Goal: Transaction & Acquisition: Purchase product/service

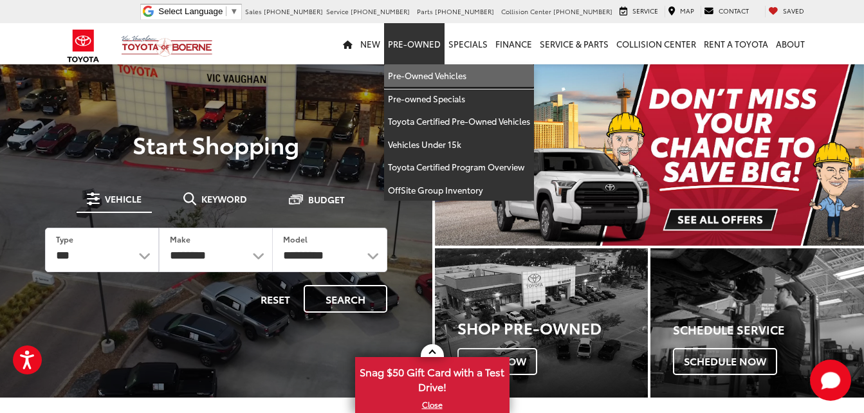
click at [439, 71] on link "Pre-Owned Vehicles" at bounding box center [459, 75] width 150 height 23
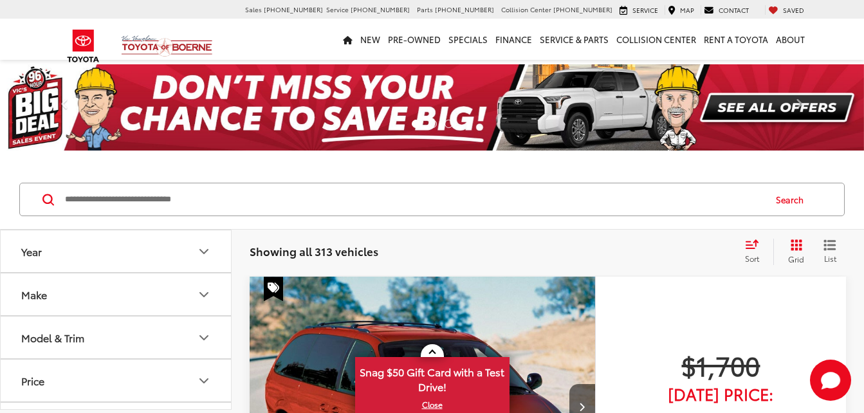
click at [225, 200] on input "Search by Make, Model, or Keyword" at bounding box center [414, 199] width 700 height 31
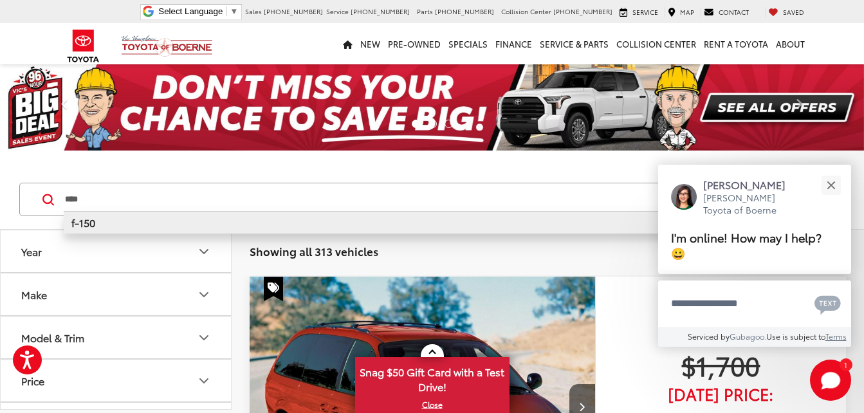
click at [214, 226] on li "f-150" at bounding box center [414, 222] width 700 height 23
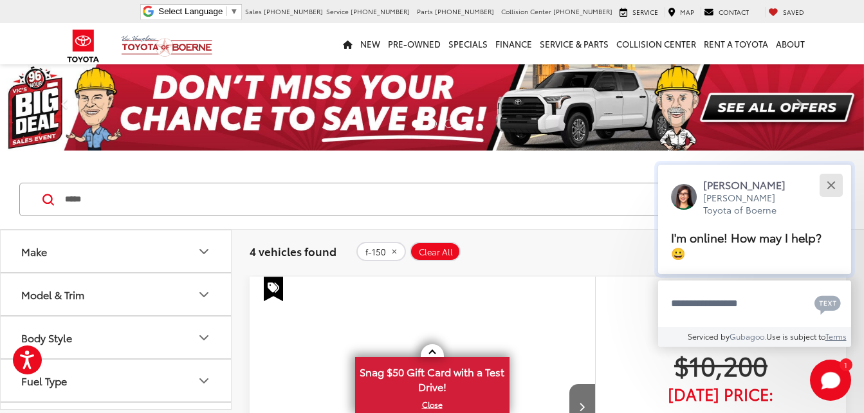
click at [834, 185] on button "Close" at bounding box center [831, 185] width 28 height 28
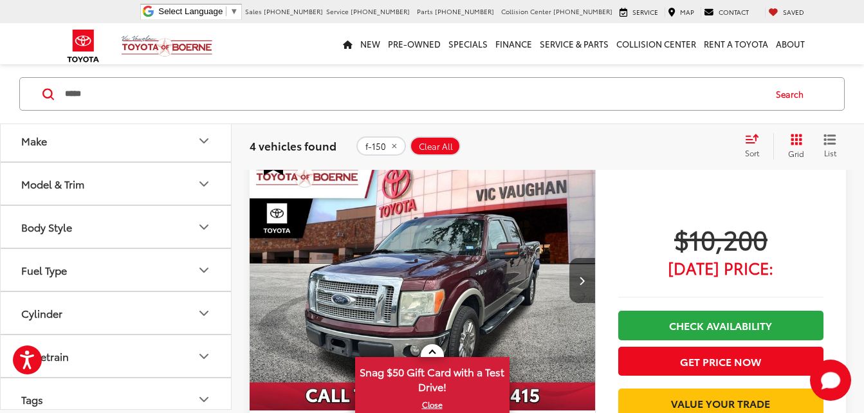
scroll to position [129, 0]
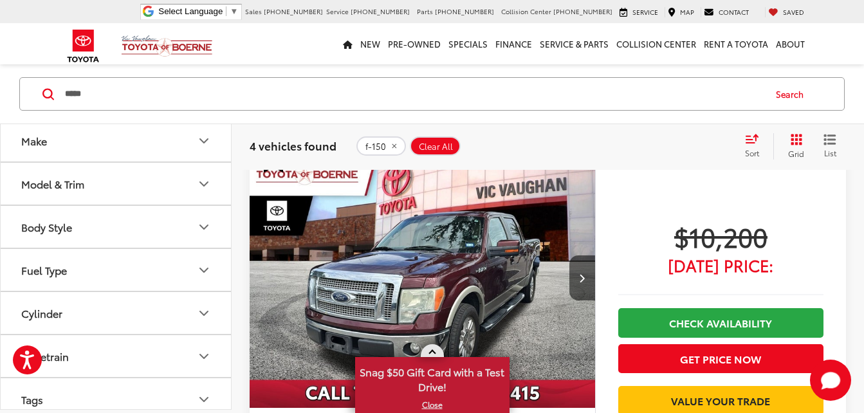
click at [432, 351] on span at bounding box center [431, 353] width 7 height 7
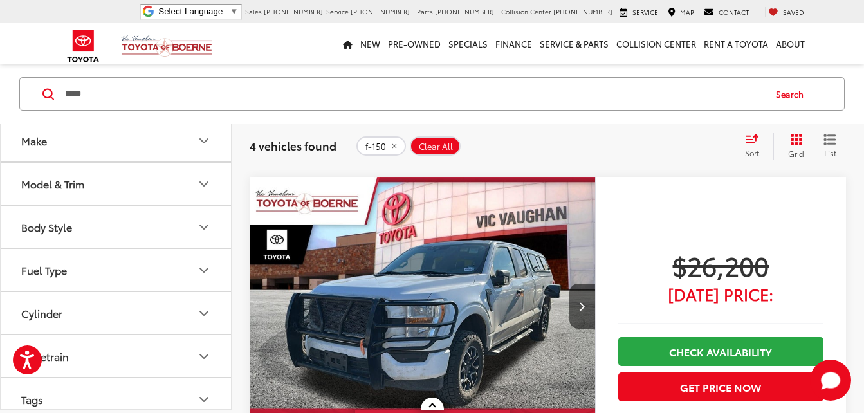
scroll to position [1140, 0]
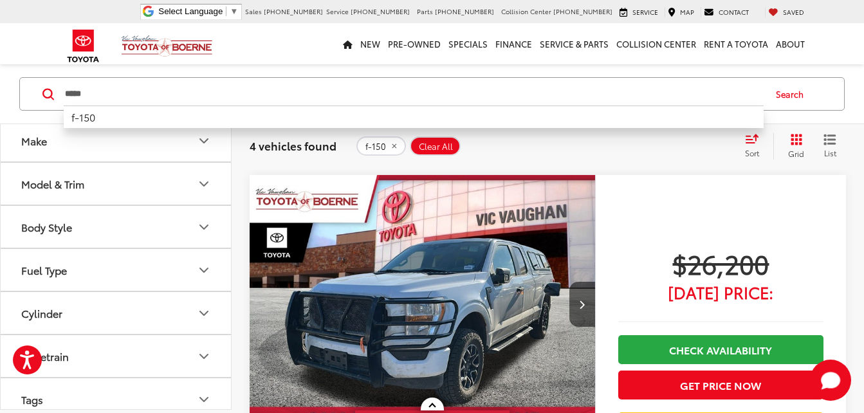
click at [109, 96] on input "*****" at bounding box center [414, 93] width 700 height 31
type input "*"
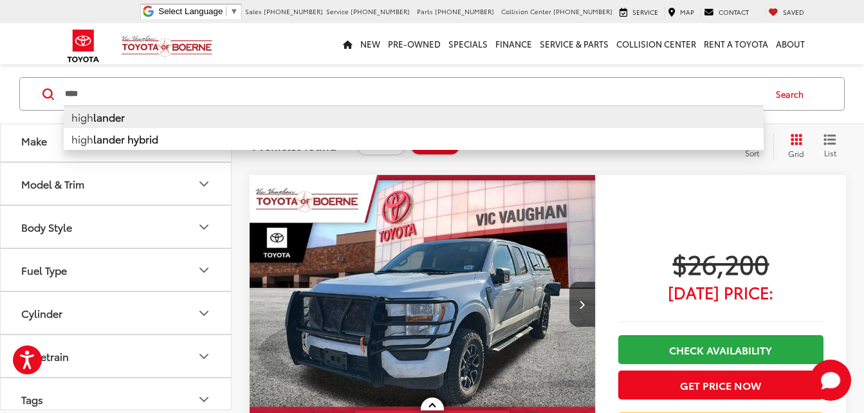
click at [111, 120] on b "lander" at bounding box center [109, 116] width 32 height 15
type input "**********"
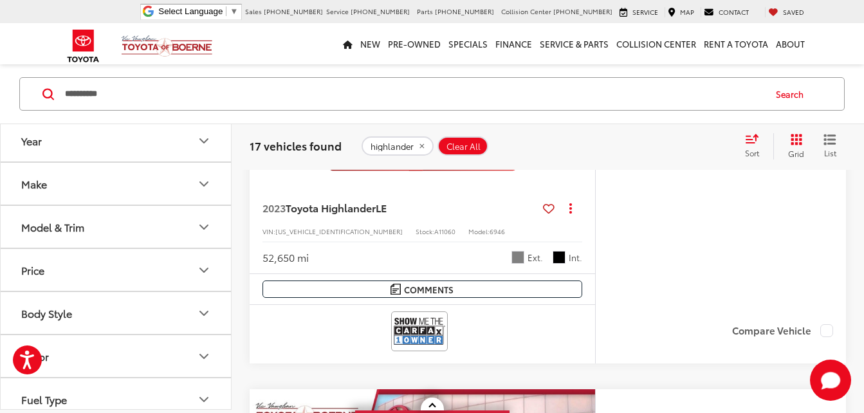
scroll to position [3054, 0]
